Goal: Task Accomplishment & Management: Manage account settings

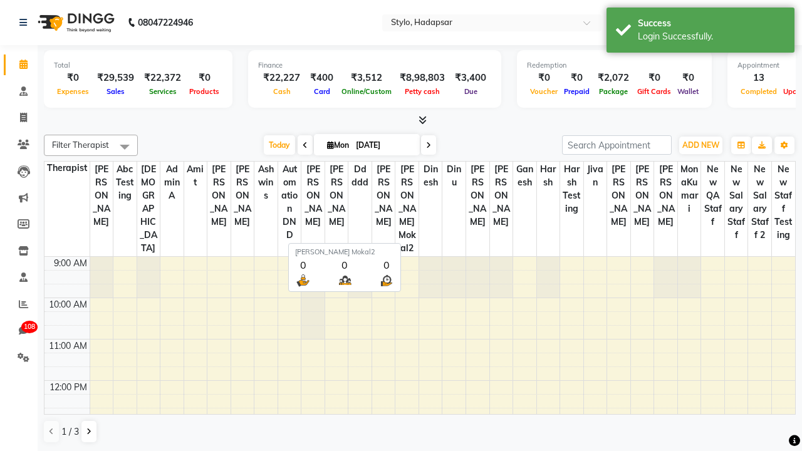
click at [125, 146] on span at bounding box center [124, 147] width 25 height 24
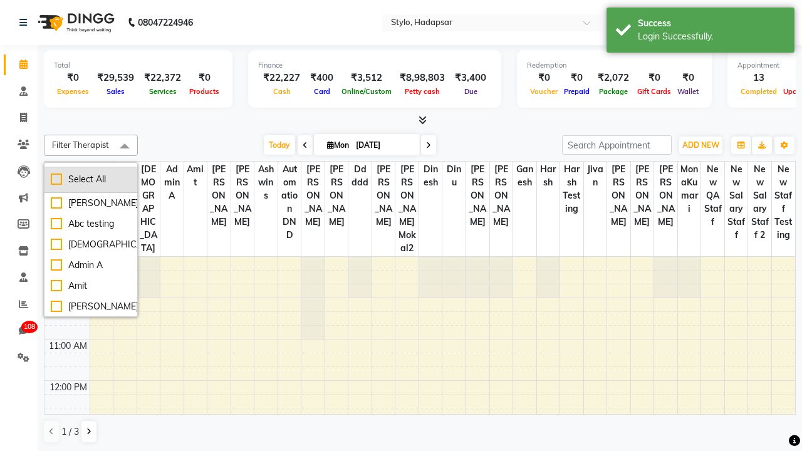
click at [91, 179] on div "Select All" at bounding box center [91, 179] width 80 height 13
checkbox input "true"
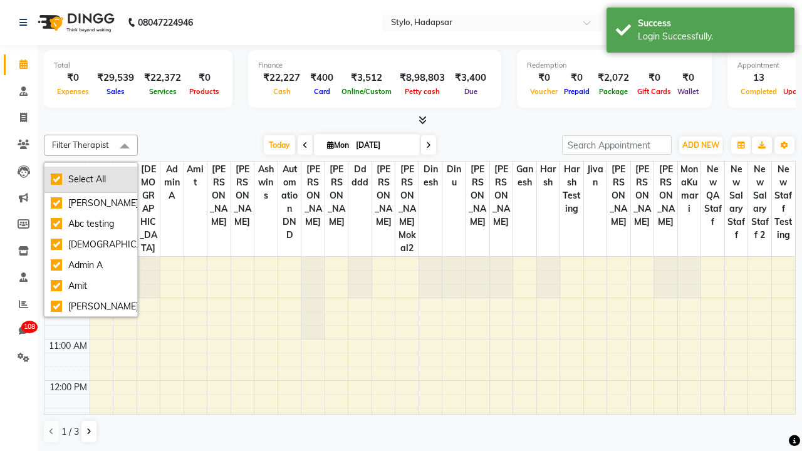
checkbox input "true"
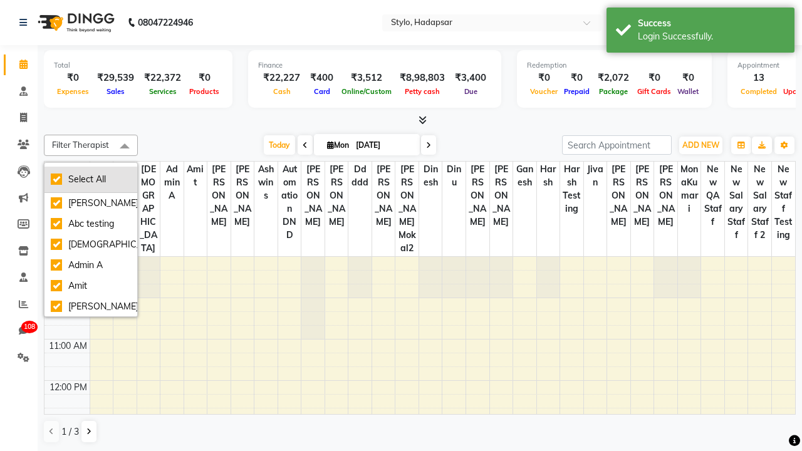
checkbox input "true"
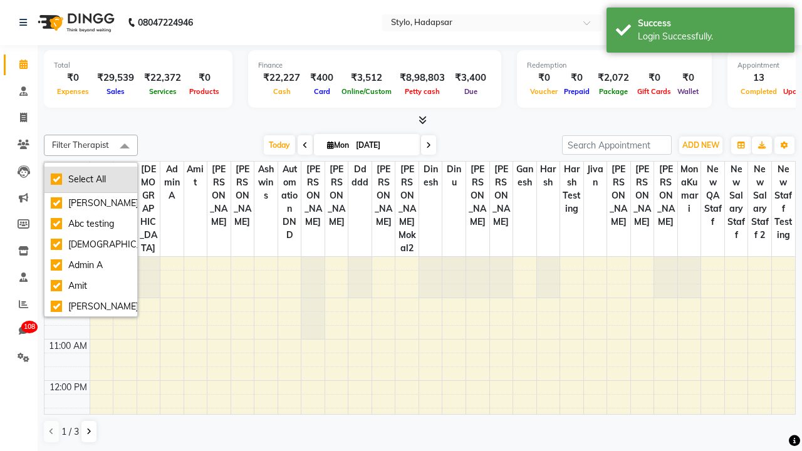
checkbox input "true"
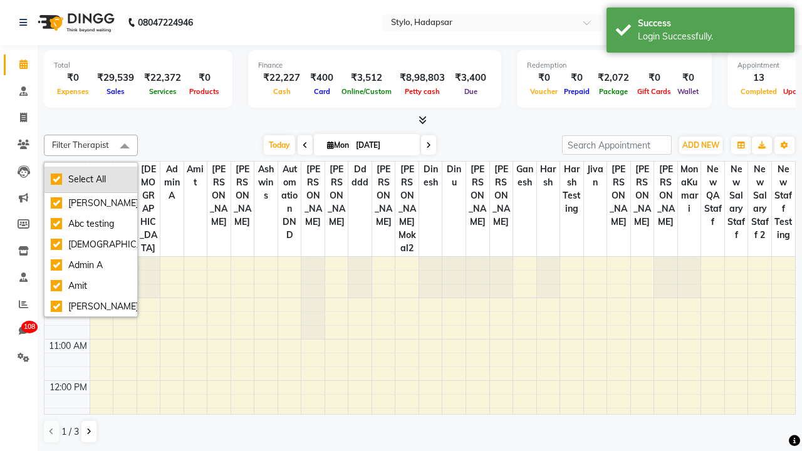
checkbox input "true"
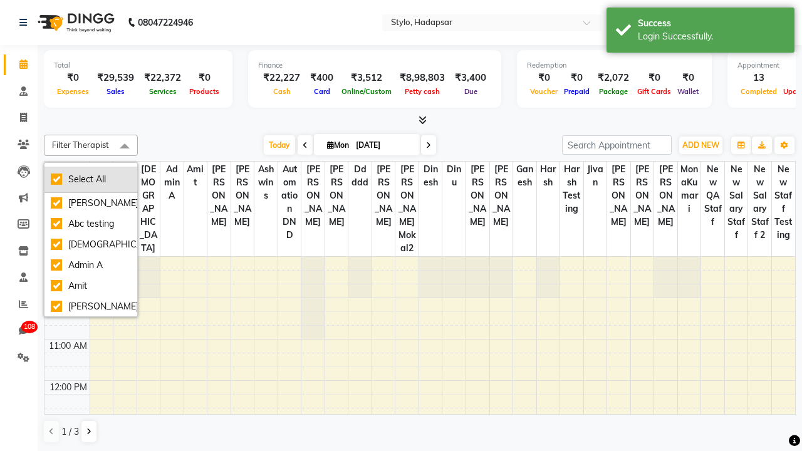
checkbox input "true"
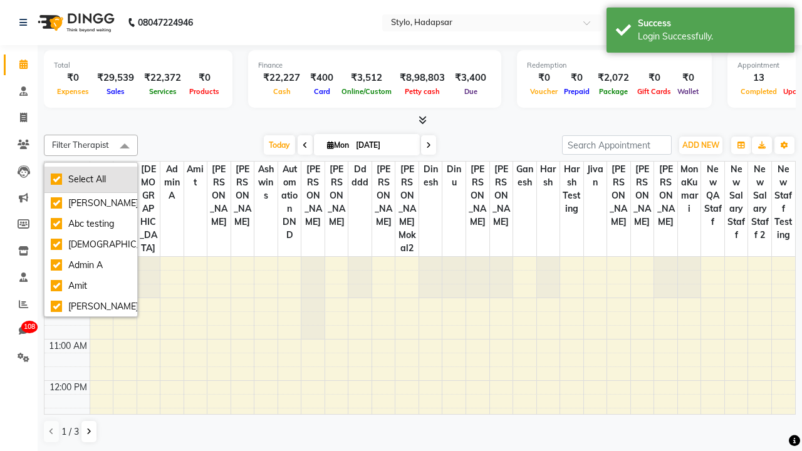
checkbox input "true"
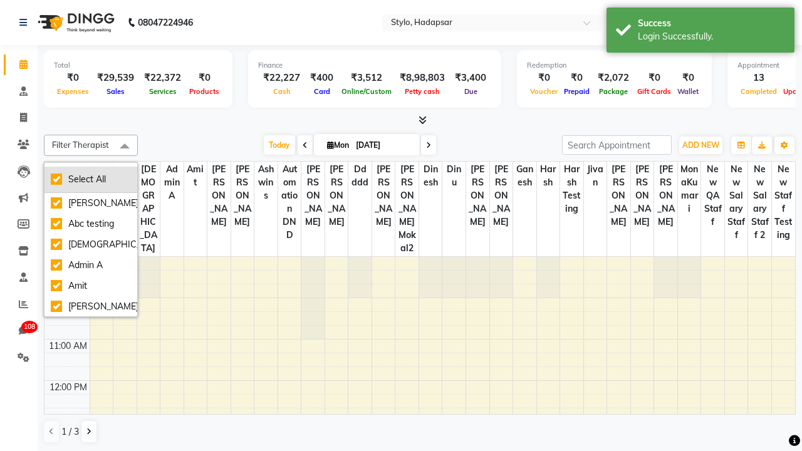
checkbox input "true"
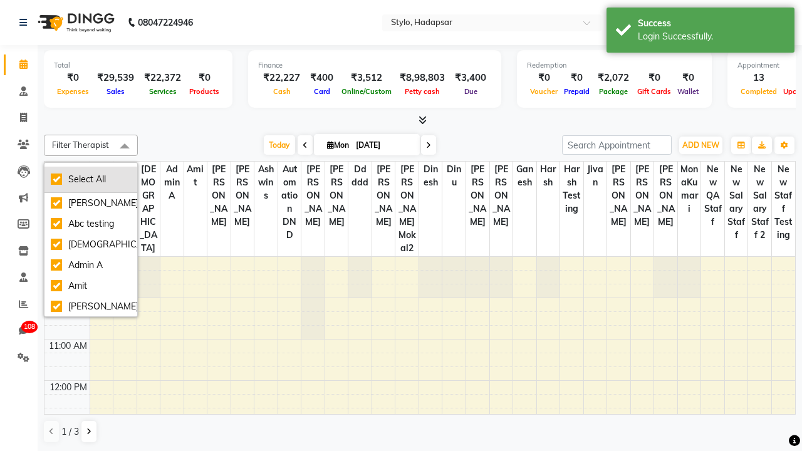
checkbox input "true"
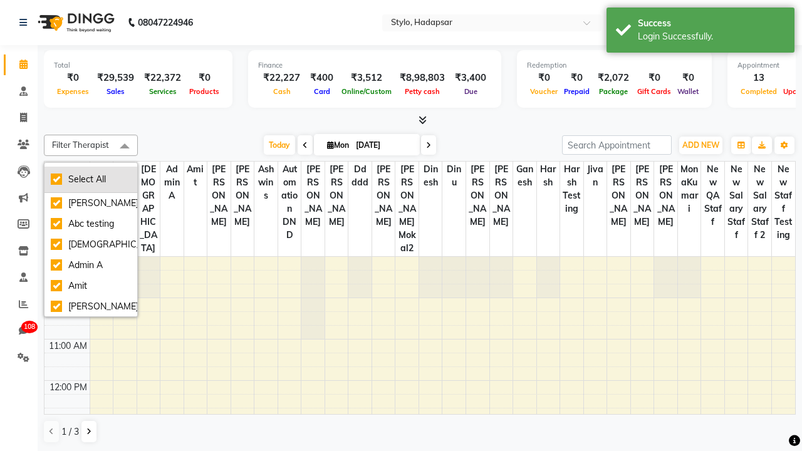
checkbox input "true"
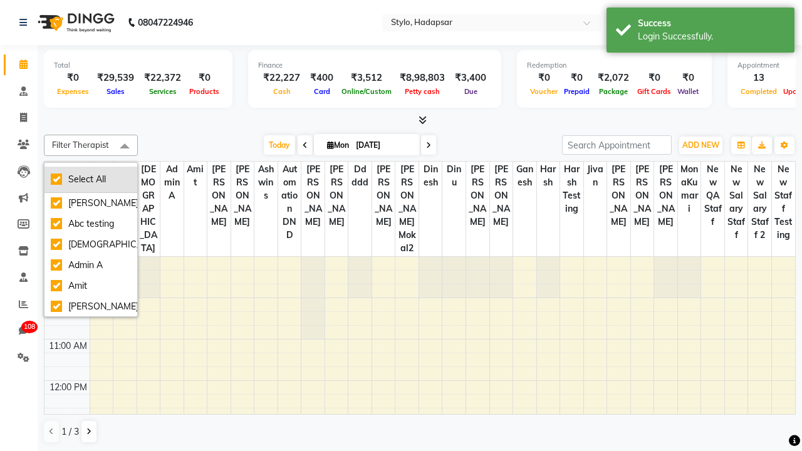
checkbox input "true"
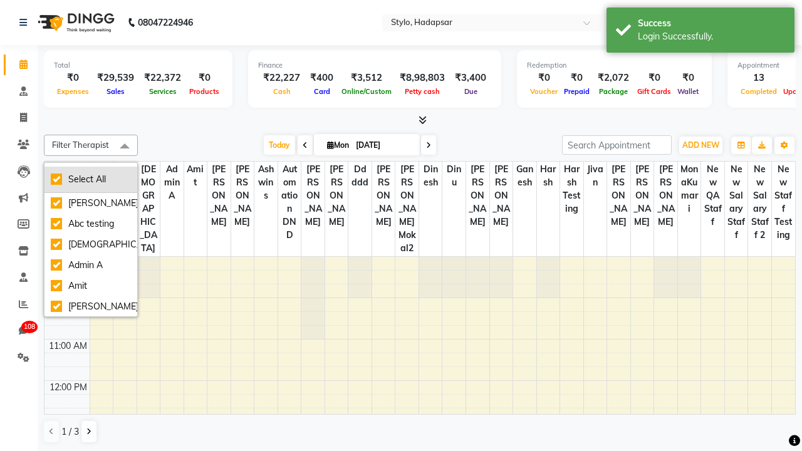
checkbox input "true"
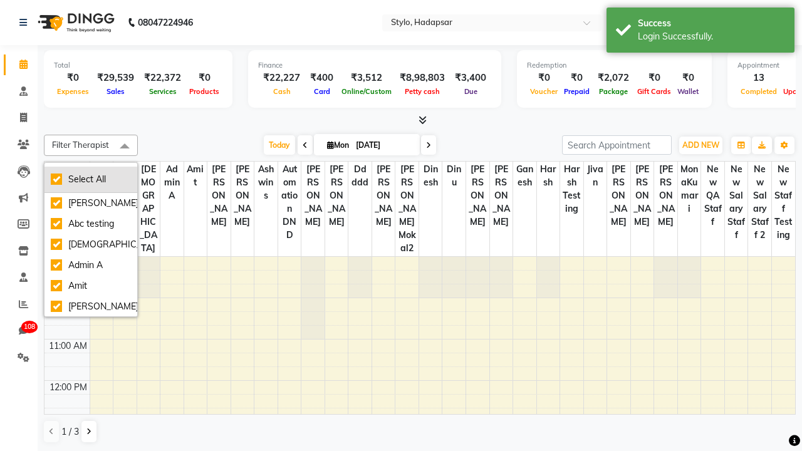
checkbox input "true"
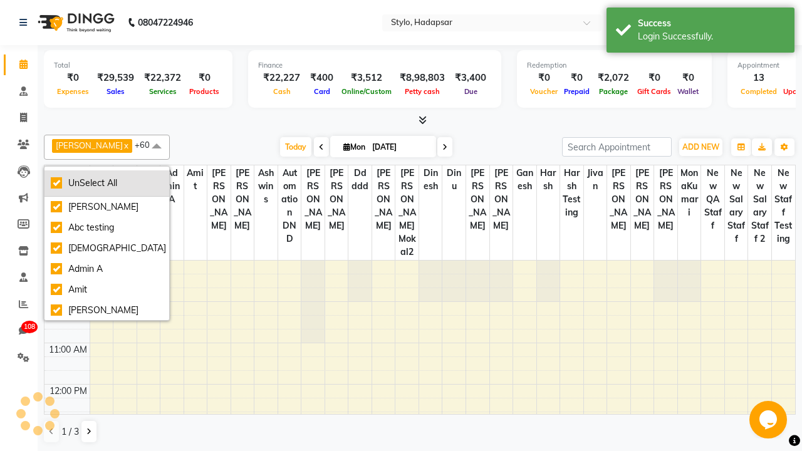
click at [97, 182] on div "UnSelect All" at bounding box center [107, 183] width 112 height 13
checkbox input "false"
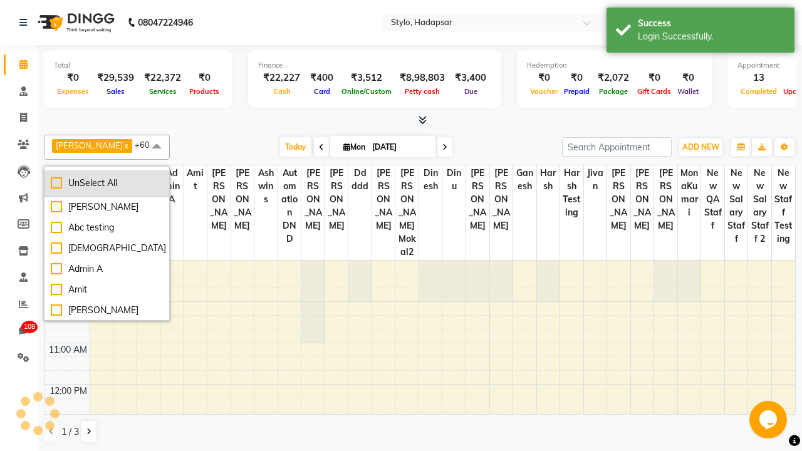
checkbox input "false"
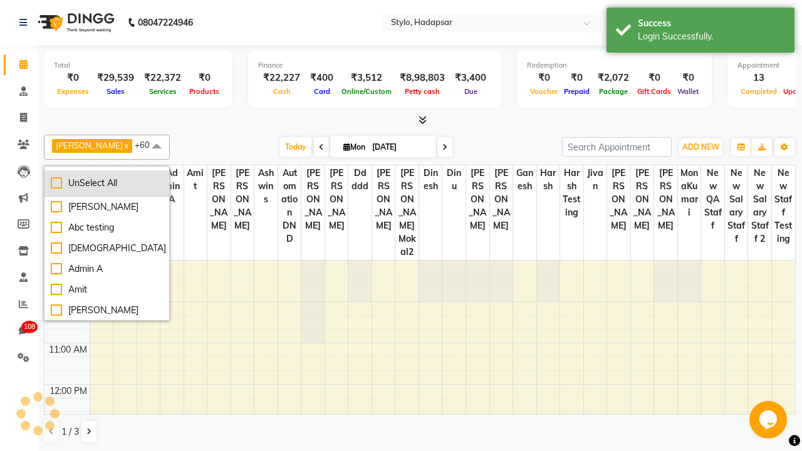
checkbox input "false"
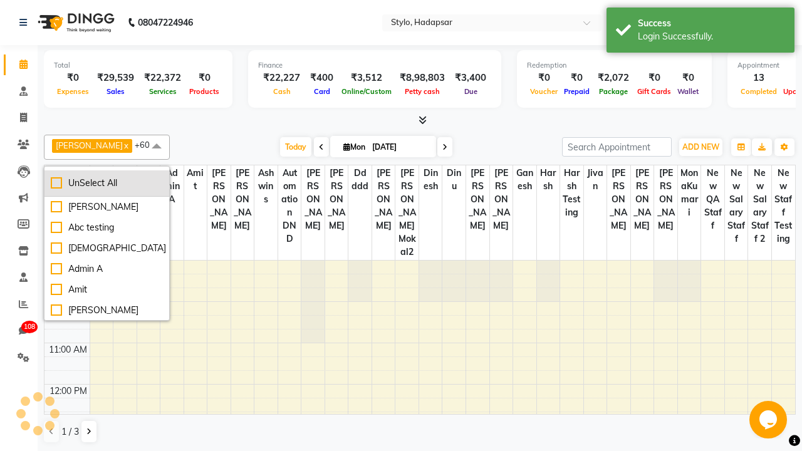
checkbox input "false"
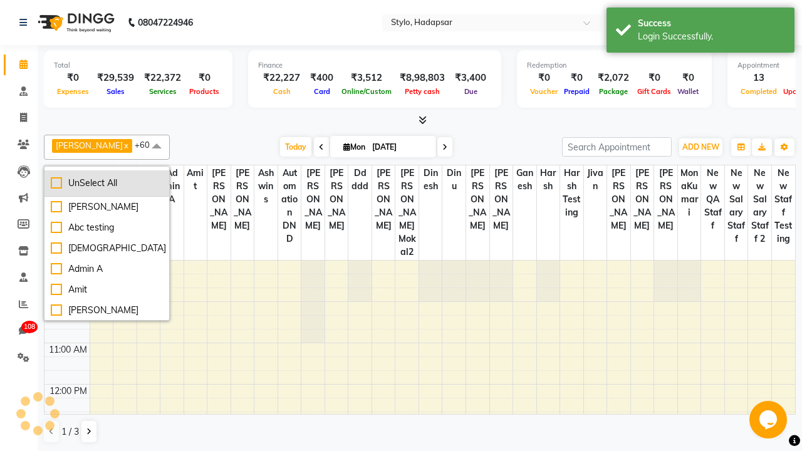
checkbox input "false"
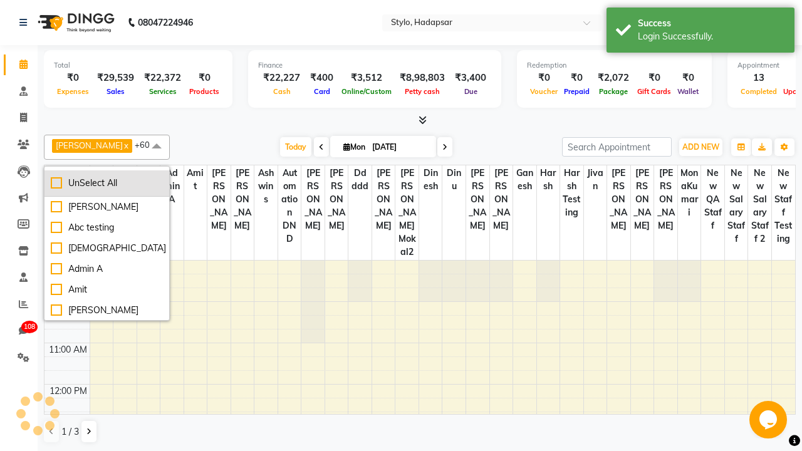
checkbox input "false"
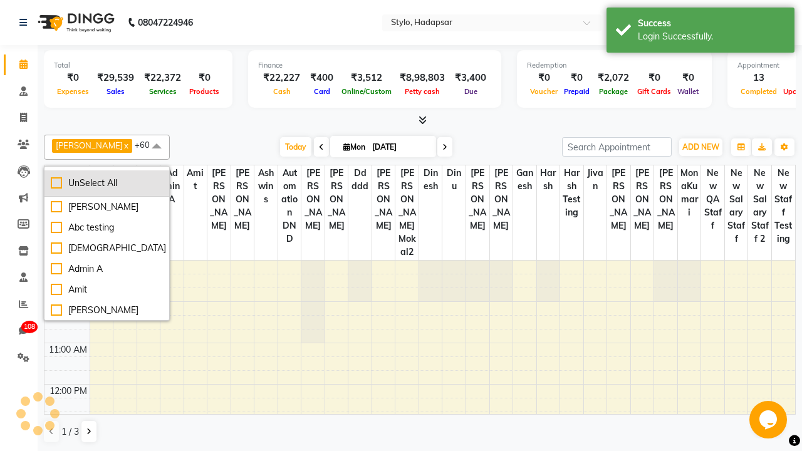
checkbox input "false"
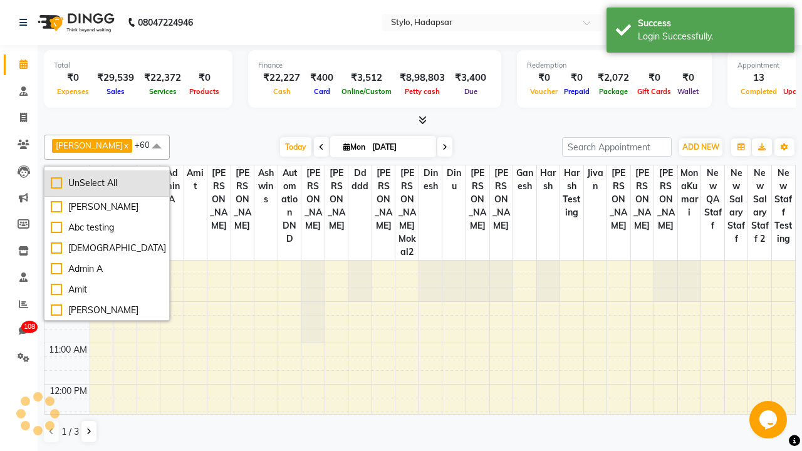
checkbox input "false"
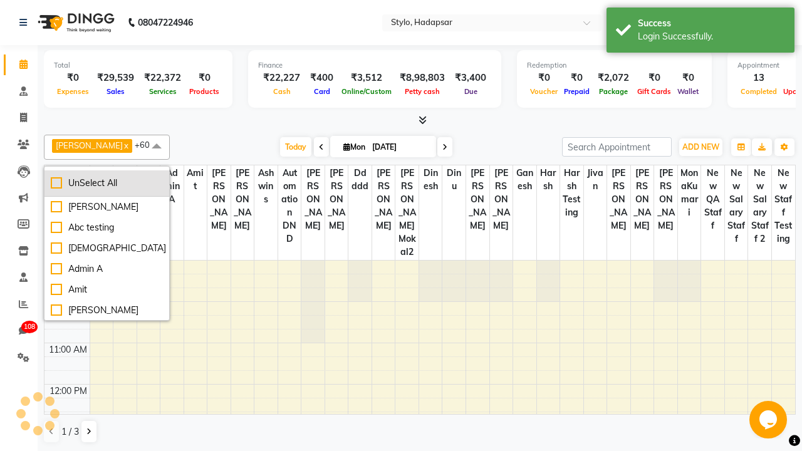
checkbox input "false"
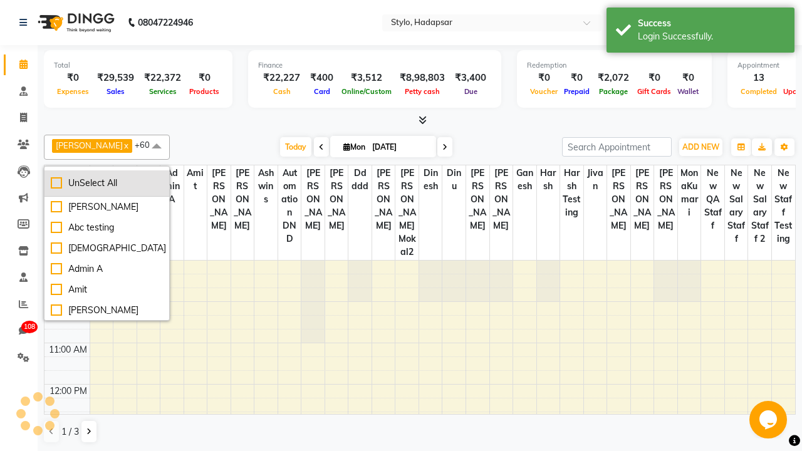
checkbox input "false"
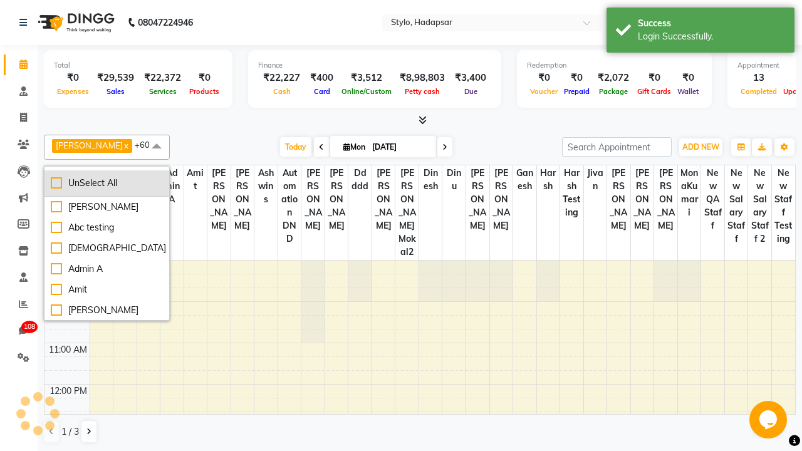
checkbox input "false"
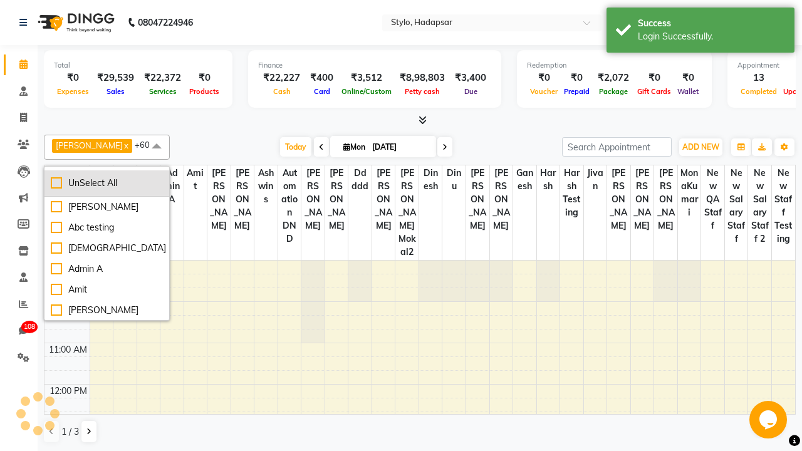
checkbox input "false"
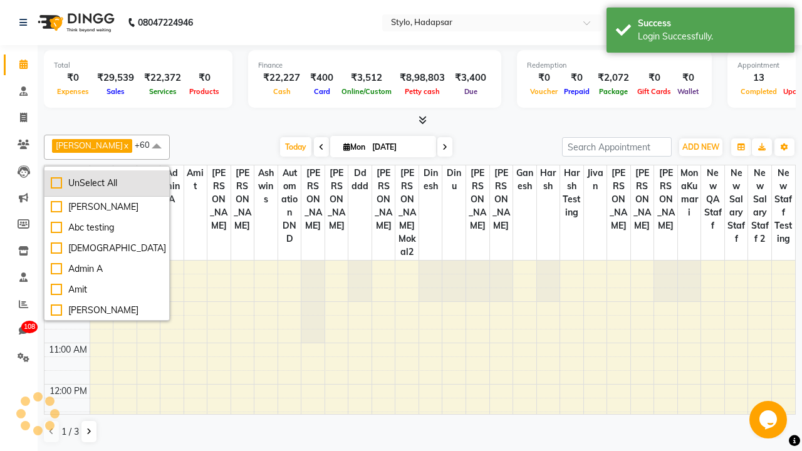
checkbox input "false"
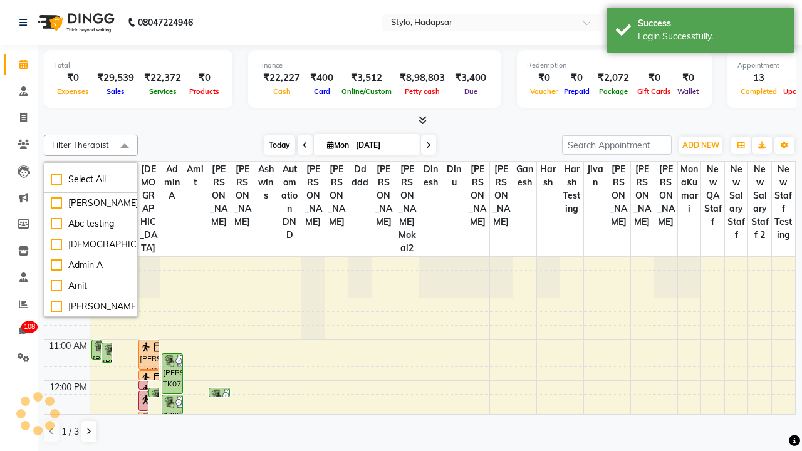
click at [125, 146] on span at bounding box center [124, 147] width 25 height 24
click at [278, 145] on span "Today" at bounding box center [279, 144] width 31 height 19
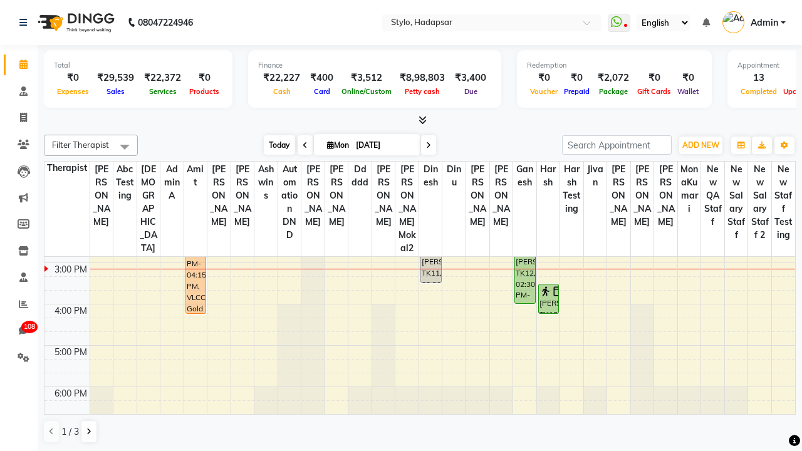
scroll to position [1, 0]
click at [754, 22] on span "Admin" at bounding box center [765, 22] width 28 height 13
click at [0, 0] on link "Sign out" at bounding box center [0, 0] width 0 height 0
